Goal: Task Accomplishment & Management: Manage account settings

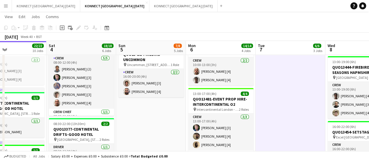
scroll to position [161, 0]
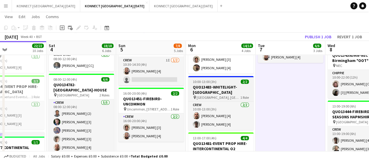
click at [211, 94] on h3 "QUO13483-WHITELIGHT-[GEOGRAPHIC_DATA]" at bounding box center [220, 89] width 65 height 10
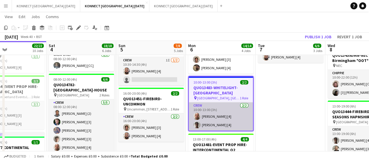
click at [224, 115] on app-card-role "Crew [DATE] 10:00-13:00 (3h) [PERSON_NAME] [4] [PERSON_NAME] [4]" at bounding box center [221, 116] width 64 height 28
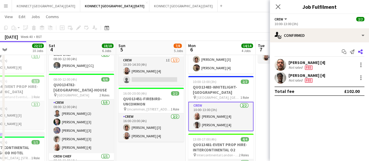
click at [361, 53] on icon at bounding box center [360, 51] width 5 height 5
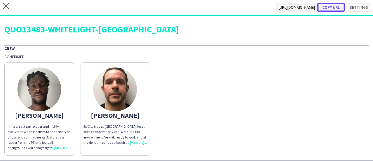
click at [327, 5] on button "Copy url" at bounding box center [330, 7] width 27 height 9
type textarea "**********"
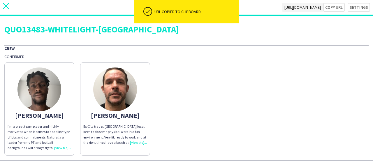
click at [6, 5] on icon "close" at bounding box center [6, 6] width 6 height 6
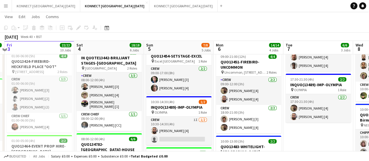
scroll to position [100, 0]
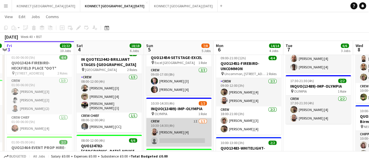
click at [194, 133] on app-card-role "Crew 1I [DATE] 10:30-14:30 (4h) [PERSON_NAME] [4] single-neutral-actions" at bounding box center [178, 132] width 65 height 28
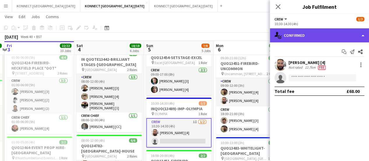
click at [308, 34] on div "single-neutral-actions-check-2 Confirmed" at bounding box center [319, 35] width 99 height 14
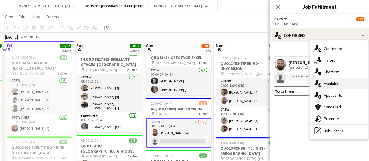
click at [344, 82] on div "single-neutral-actions-upload Available" at bounding box center [339, 84] width 58 height 12
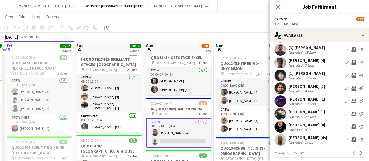
scroll to position [40, 0]
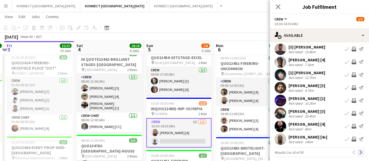
click at [357, 154] on button "Next" at bounding box center [360, 151] width 7 height 7
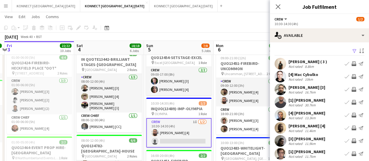
scroll to position [12, 0]
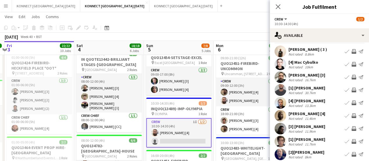
click at [351, 115] on app-icon "Invite crew" at bounding box center [353, 115] width 5 height 5
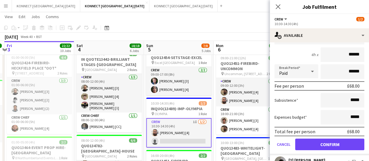
scroll to position [111, 0]
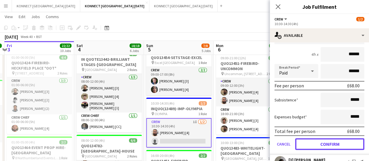
click at [329, 145] on button "Confirm" at bounding box center [329, 144] width 69 height 12
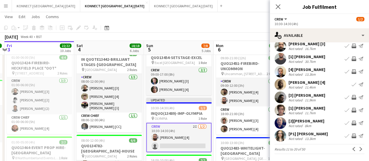
scroll to position [43, 0]
click at [359, 150] on app-icon "Next" at bounding box center [361, 149] width 4 height 4
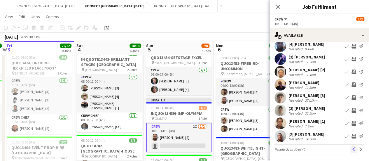
click at [352, 150] on app-icon "Previous" at bounding box center [354, 149] width 4 height 4
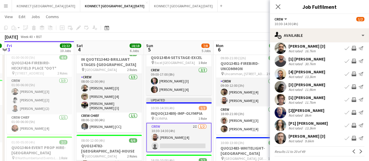
scroll to position [41, 0]
click at [351, 137] on app-icon "Invite crew" at bounding box center [353, 137] width 5 height 5
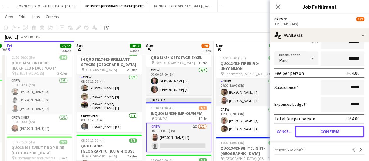
click at [319, 128] on button "Confirm" at bounding box center [329, 131] width 69 height 12
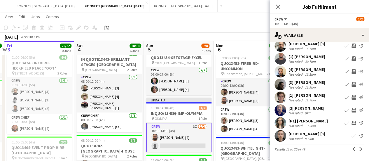
scroll to position [43, 0]
click at [352, 147] on app-icon "Previous" at bounding box center [354, 149] width 4 height 4
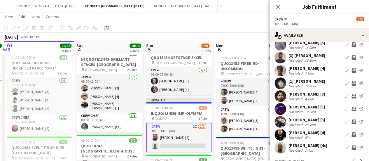
scroll to position [46, 0]
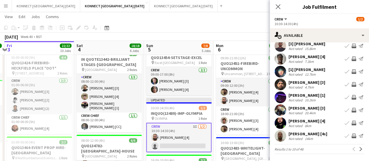
click at [351, 60] on app-icon "Invite crew" at bounding box center [353, 58] width 5 height 5
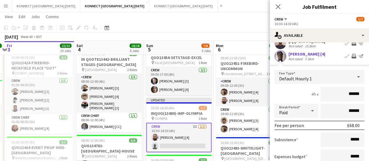
scroll to position [129, 0]
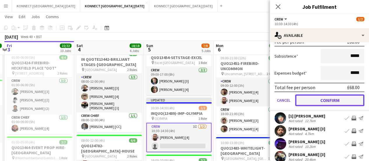
click at [326, 101] on button "Confirm" at bounding box center [329, 100] width 69 height 12
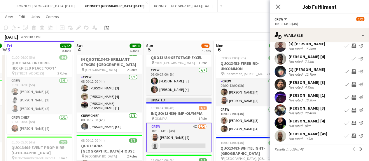
scroll to position [46, 0]
click at [251, 31] on app-toolbar "Copy Paste Paste Ctrl+V Paste with crew Ctrl+Shift+V Paste linked Job [GEOGRAPH…" at bounding box center [184, 28] width 369 height 10
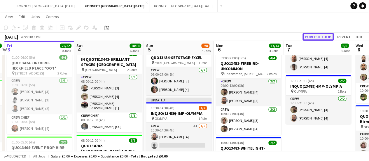
click at [317, 36] on button "Publish 1 job" at bounding box center [317, 37] width 31 height 8
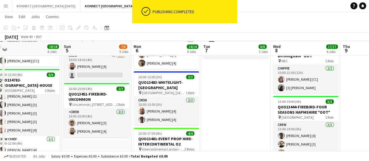
scroll to position [166, 0]
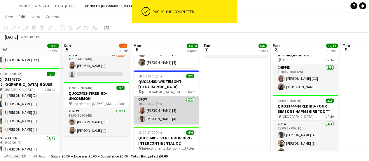
click at [166, 109] on app-card-role "Crew [DATE] 10:00-13:00 (3h) [PERSON_NAME] [4] [PERSON_NAME] [4]" at bounding box center [165, 110] width 65 height 28
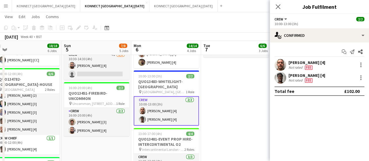
click at [292, 64] on div "[PERSON_NAME] [4]" at bounding box center [306, 62] width 37 height 5
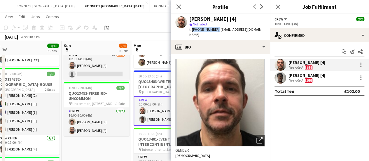
drag, startPoint x: 191, startPoint y: 29, endPoint x: 215, endPoint y: 32, distance: 24.0
click at [215, 32] on div "t. [PHONE_NUMBER] | [EMAIL_ADDRESS][DOMAIN_NAME]" at bounding box center [227, 32] width 76 height 10
copy span "[PHONE_NUMBER]"
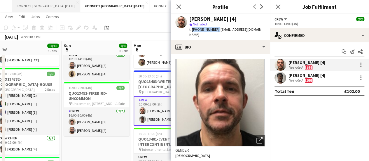
click at [152, 78] on app-job-card "10:00-13:00 (3h) 2/2 QUO13483-WHITELIGHT-[GEOGRAPHIC_DATA] pin [GEOGRAPHIC_DATA…" at bounding box center [165, 97] width 65 height 55
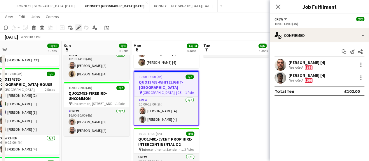
click at [76, 27] on icon "Edit" at bounding box center [78, 27] width 5 height 5
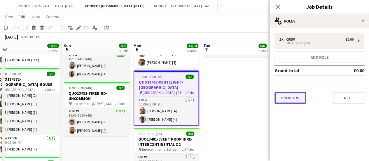
click at [298, 95] on button "Previous" at bounding box center [289, 98] width 31 height 12
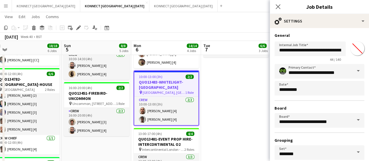
click at [354, 53] on input "*******" at bounding box center [357, 48] width 21 height 21
type input "*******"
click at [337, 34] on h3 "General" at bounding box center [319, 35] width 90 height 5
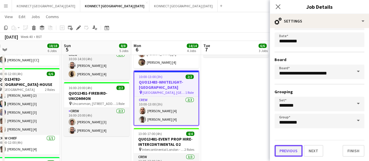
click at [289, 147] on button "Previous" at bounding box center [288, 151] width 28 height 12
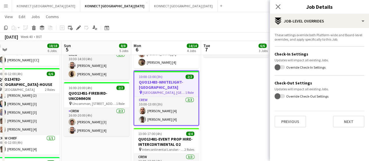
scroll to position [0, 0]
click at [291, 122] on button "Previous" at bounding box center [289, 121] width 31 height 12
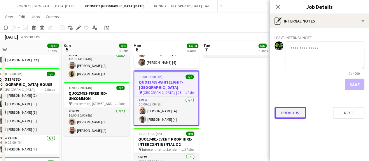
click at [287, 110] on button "Previous" at bounding box center [289, 113] width 31 height 12
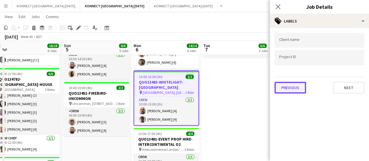
click at [290, 91] on button "Previous" at bounding box center [289, 88] width 31 height 12
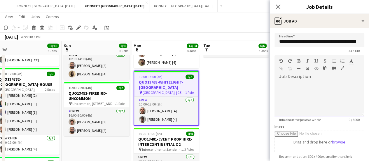
click at [297, 99] on div at bounding box center [319, 98] width 90 height 35
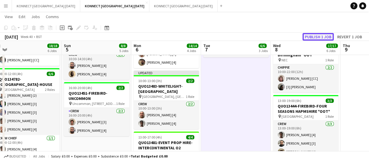
click at [314, 36] on button "Publish 1 job" at bounding box center [317, 37] width 31 height 8
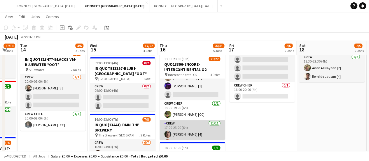
scroll to position [41, 0]
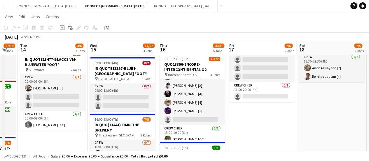
click at [186, 101] on app-card-role "Crew 3I 1A [DATE] 13:00-19:00 (6h) [PERSON_NAME] [4] [PERSON_NAME] [3] [PERSON_…" at bounding box center [191, 80] width 65 height 87
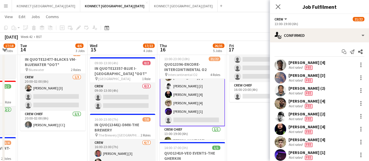
scroll to position [42, 0]
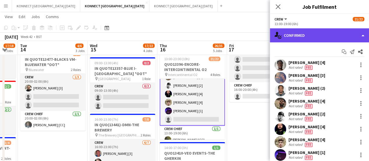
click at [293, 39] on div "single-neutral-actions-check-2 Confirmed" at bounding box center [319, 35] width 99 height 14
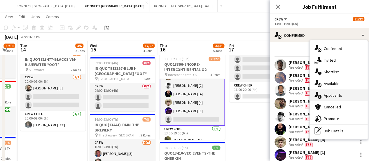
click at [336, 96] on span "Applicants" at bounding box center [333, 94] width 18 height 5
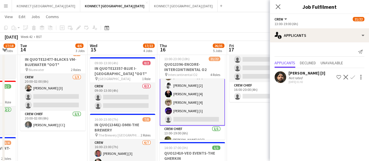
click at [350, 77] on button "Confirm" at bounding box center [352, 76] width 7 height 7
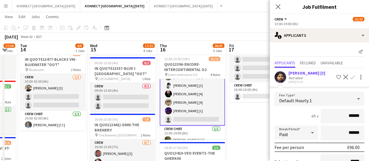
scroll to position [61, 0]
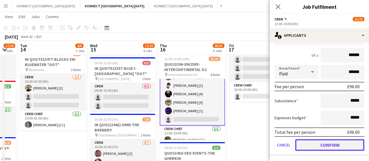
click at [307, 140] on button "Confirm" at bounding box center [329, 145] width 69 height 12
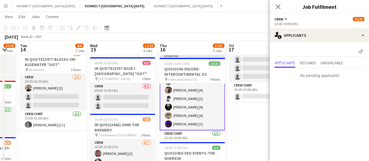
scroll to position [0, 0]
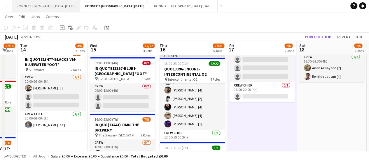
click at [45, 8] on button "KONNECT [GEOGRAPHIC_DATA] [DATE] Close" at bounding box center [46, 5] width 68 height 11
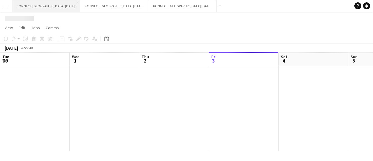
click at [108, 27] on app-page-menu "View Day view expanded Day view collapsed Month view Date picker Jump to [DATE]…" at bounding box center [186, 28] width 373 height 11
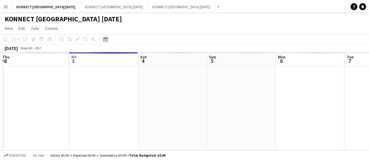
scroll to position [0, 139]
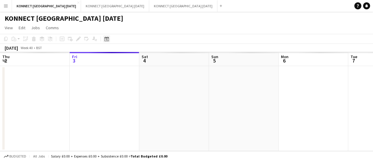
click at [109, 38] on div "Date picker" at bounding box center [106, 38] width 7 height 7
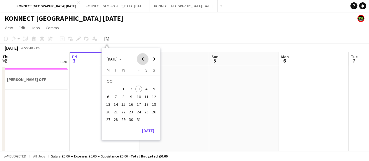
click at [143, 60] on span "Previous month" at bounding box center [143, 59] width 12 height 12
click at [110, 112] on span "22" at bounding box center [108, 111] width 7 height 7
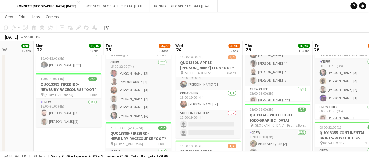
scroll to position [0, 0]
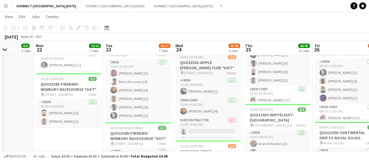
click at [186, 59] on app-job-card "15:00-19:00 (4h) 2/4 QUO13301-APPLE [PERSON_NAME] CLUB *OOT* pin [PERSON_NAME],…" at bounding box center [207, 94] width 65 height 86
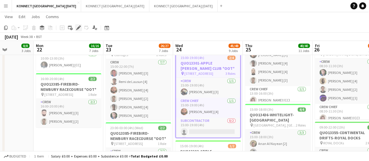
click at [80, 29] on icon "Edit" at bounding box center [78, 27] width 5 height 5
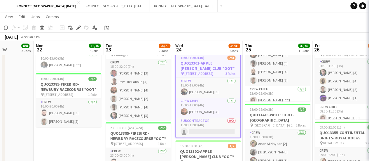
type input "**********"
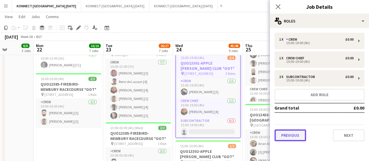
click at [288, 133] on button "Previous" at bounding box center [289, 135] width 31 height 12
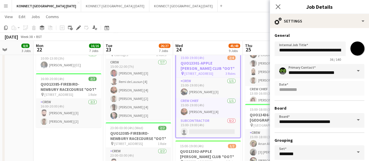
scroll to position [48, 0]
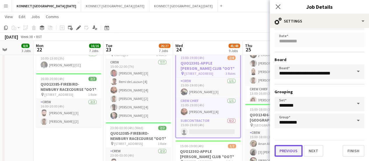
click at [286, 153] on button "Previous" at bounding box center [288, 151] width 28 height 12
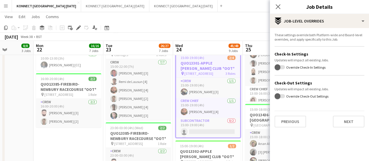
scroll to position [0, 0]
click at [284, 127] on button "Previous" at bounding box center [289, 121] width 31 height 12
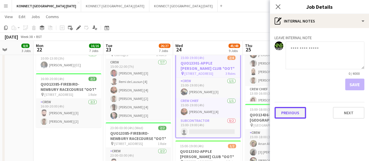
click at [298, 117] on button "Previous" at bounding box center [289, 113] width 31 height 12
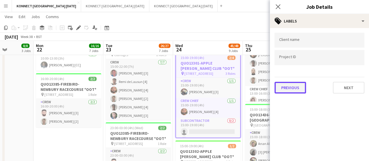
click at [288, 89] on button "Previous" at bounding box center [289, 88] width 31 height 12
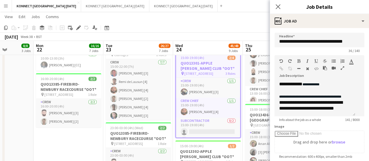
click at [215, 33] on div "[DATE] Week 38 • BST" at bounding box center [184, 37] width 369 height 8
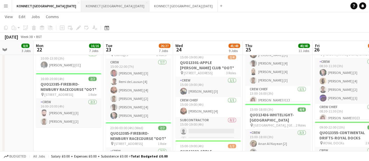
click at [112, 7] on button "KONNECT [GEOGRAPHIC_DATA] [DATE] Close" at bounding box center [115, 5] width 68 height 11
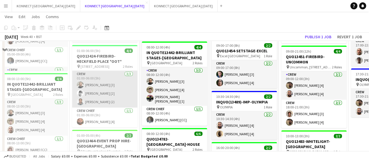
scroll to position [79, 0]
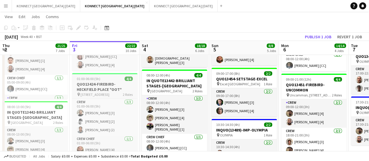
click at [89, 81] on app-job-card "01:00-06:00 (5h) 4/4 QUO13424-FIREBIRD-HECKFIELD PLACE *OOT* pin [GEOGRAPHIC_DA…" at bounding box center [104, 114] width 65 height 82
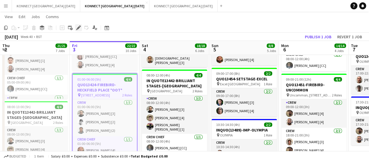
click at [78, 31] on div "Edit" at bounding box center [78, 27] width 7 height 7
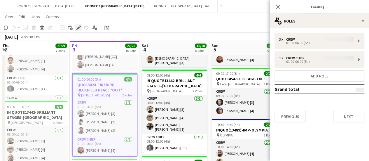
type input "**********"
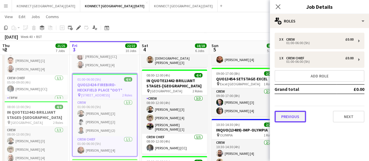
click at [299, 116] on button "Previous" at bounding box center [289, 116] width 31 height 12
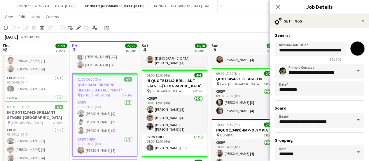
scroll to position [48, 0]
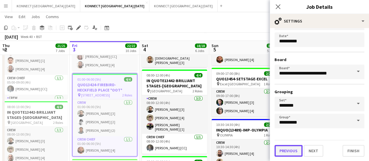
click at [294, 148] on button "Previous" at bounding box center [288, 151] width 28 height 12
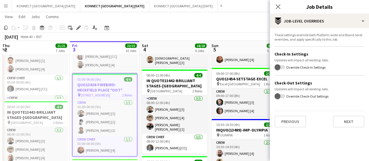
scroll to position [0, 0]
click at [285, 117] on button "Previous" at bounding box center [289, 121] width 31 height 12
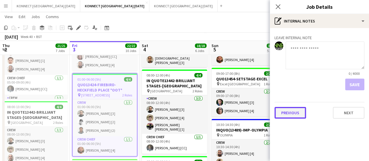
click at [285, 117] on button "Previous" at bounding box center [289, 113] width 31 height 12
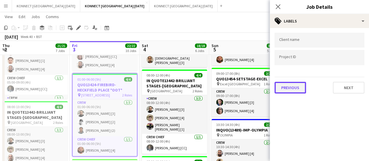
click at [295, 82] on button "Previous" at bounding box center [289, 88] width 31 height 12
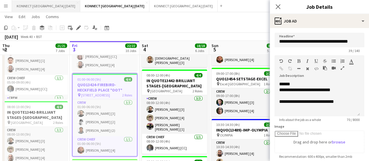
click at [57, 4] on button "KONNECT [GEOGRAPHIC_DATA] [DATE] Close" at bounding box center [46, 5] width 68 height 11
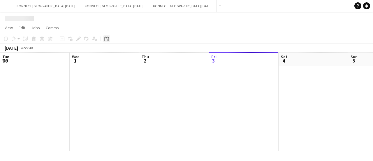
click at [108, 37] on icon "Date picker" at bounding box center [106, 38] width 5 height 5
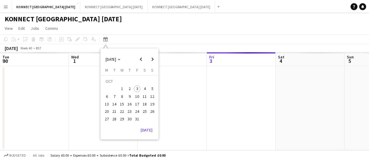
scroll to position [0, 139]
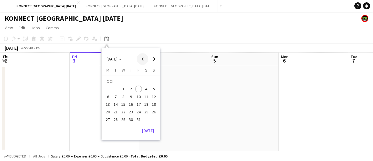
click at [140, 57] on span "Previous month" at bounding box center [143, 59] width 12 height 12
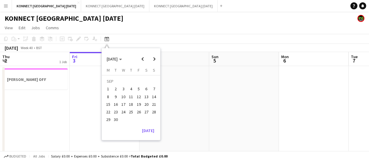
click at [111, 111] on span "22" at bounding box center [108, 111] width 7 height 7
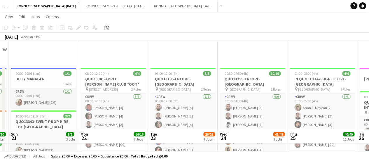
scroll to position [88, 0]
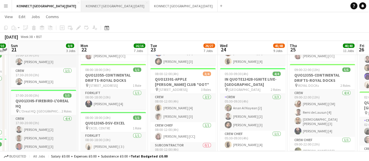
click at [112, 5] on button "KONNECT [GEOGRAPHIC_DATA] [DATE] Close" at bounding box center [115, 5] width 68 height 11
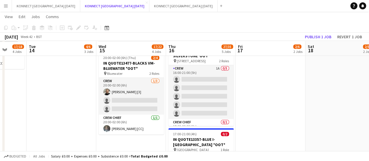
scroll to position [247, 0]
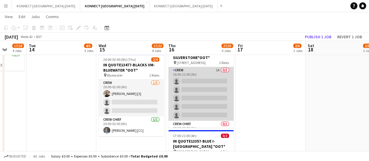
click at [209, 94] on app-card-role "Crew 1A 0/5 16:00-21:00 (5h) single-neutral-actions single-neutral-actions sing…" at bounding box center [200, 94] width 65 height 54
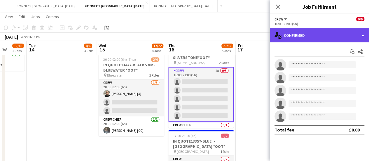
click at [300, 38] on div "single-neutral-actions-check-2 Confirmed" at bounding box center [319, 35] width 99 height 14
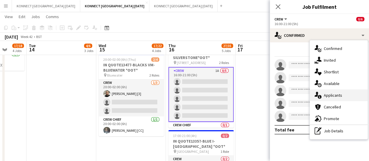
click at [319, 99] on div "single-neutral-actions-information Applicants" at bounding box center [339, 95] width 58 height 12
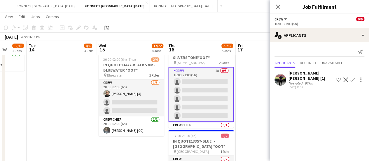
click at [34, 102] on app-date-cell "JANS OFF 17:00-21:00 (4h) 2/2 QUO13396-ENCORE-INTERCONTINENTAL O2 pin Intercont…" at bounding box center [62, 137] width 70 height 639
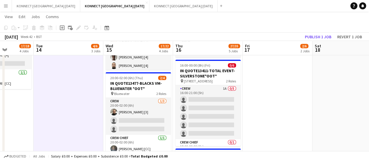
scroll to position [229, 0]
